Goal: Find specific page/section: Find specific page/section

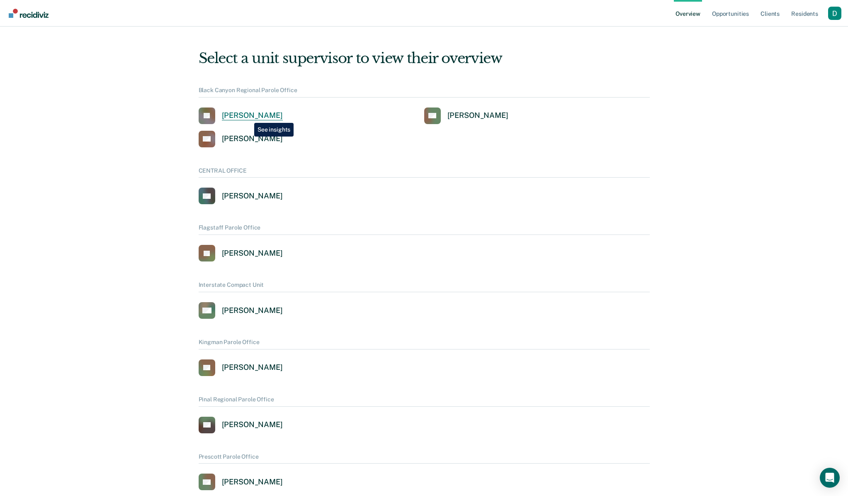
click at [248, 117] on div "Jennifer Barraza" at bounding box center [252, 116] width 61 height 10
click at [839, 11] on div "Profile dropdown button" at bounding box center [834, 13] width 13 height 13
click at [827, 32] on link "Profile" at bounding box center [801, 33] width 67 height 7
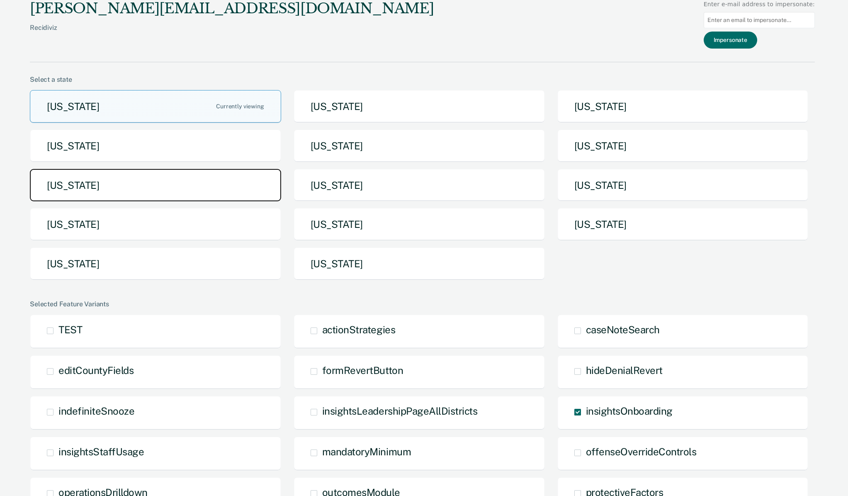
click at [249, 194] on button "Michigan" at bounding box center [155, 185] width 251 height 33
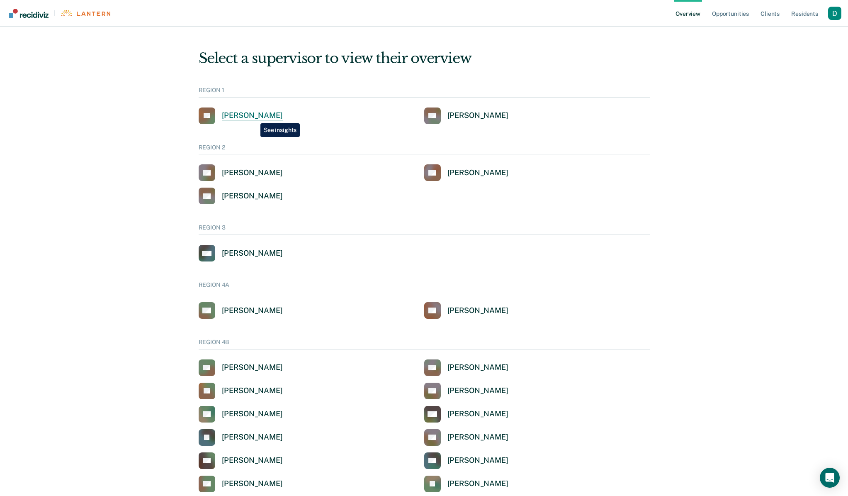
click at [254, 117] on div "Jaclyn E Kass" at bounding box center [252, 116] width 61 height 10
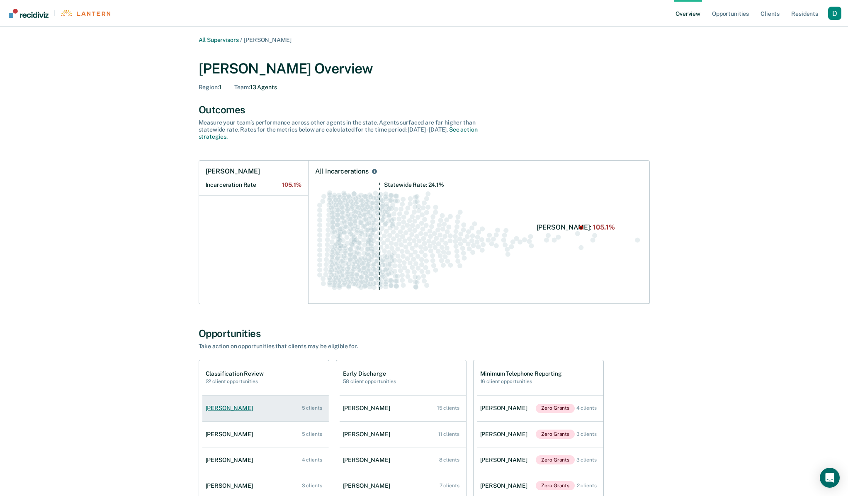
click at [226, 410] on div "Cally R Dittrich" at bounding box center [231, 407] width 51 height 7
